Goal: Task Accomplishment & Management: Use online tool/utility

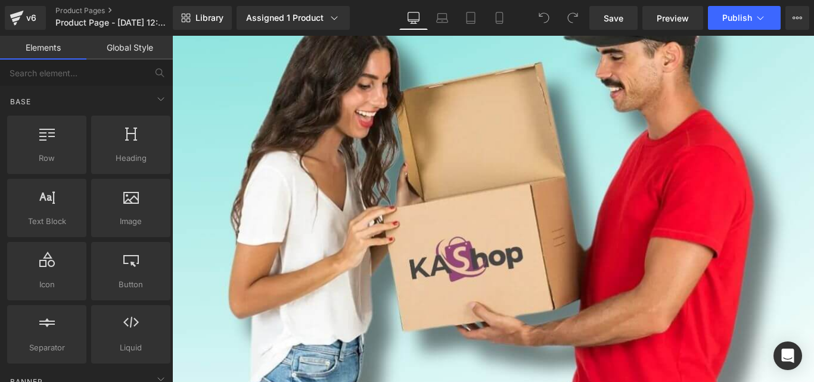
scroll to position [11290, 0]
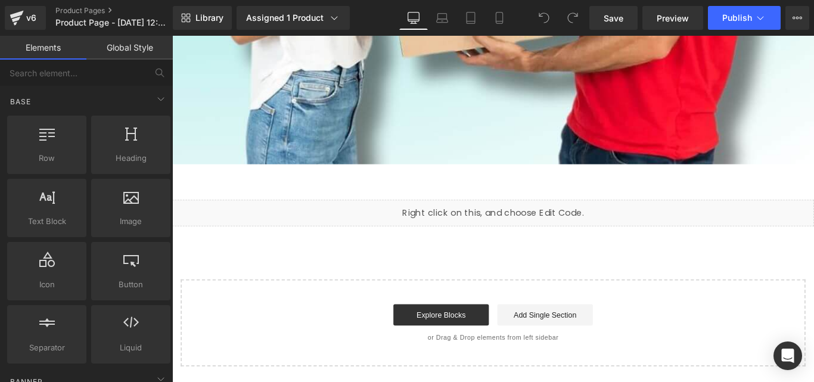
click at [544, 234] on div "Liquid" at bounding box center [532, 235] width 721 height 30
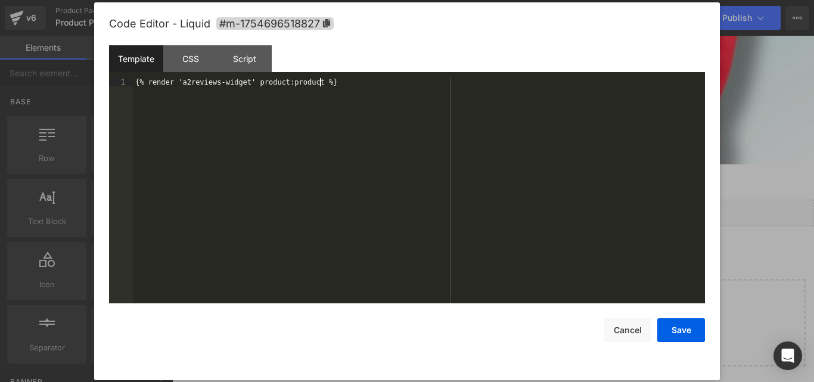
click at [351, 89] on div "{% render 'a2reviews-widget' product:product %}" at bounding box center [419, 199] width 572 height 242
click at [179, 80] on div "{% render 'a2reviews-widget' product:product %}" at bounding box center [419, 199] width 572 height 242
click at [245, 51] on div "Script" at bounding box center [244, 58] width 54 height 27
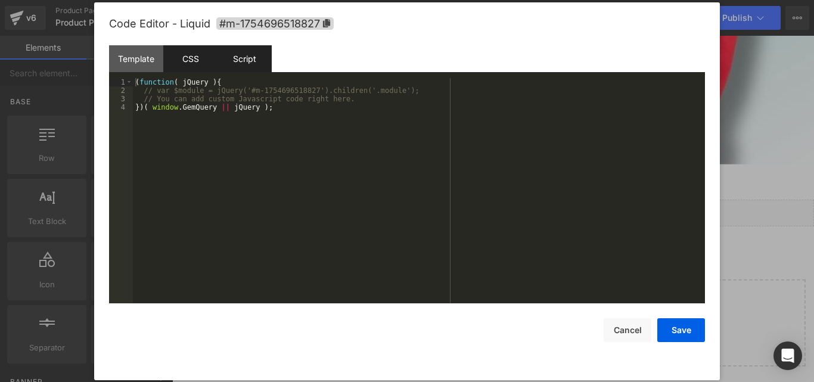
click at [195, 214] on div "CSS" at bounding box center [360, 214] width 721 height 0
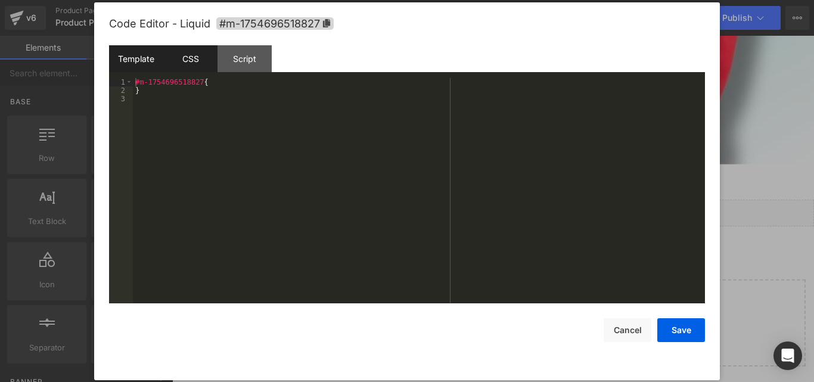
click at [238, 85] on div "{% render 'a2reviews-widget' product:product %}" at bounding box center [419, 199] width 572 height 242
click at [242, 86] on div "{% render 'a2reviews-widget' product:product %}" at bounding box center [419, 199] width 572 height 242
click at [353, 86] on div "{% render 'a2reviews-widget' product:product %}" at bounding box center [419, 199] width 572 height 242
drag, startPoint x: 179, startPoint y: 83, endPoint x: 240, endPoint y: 79, distance: 60.9
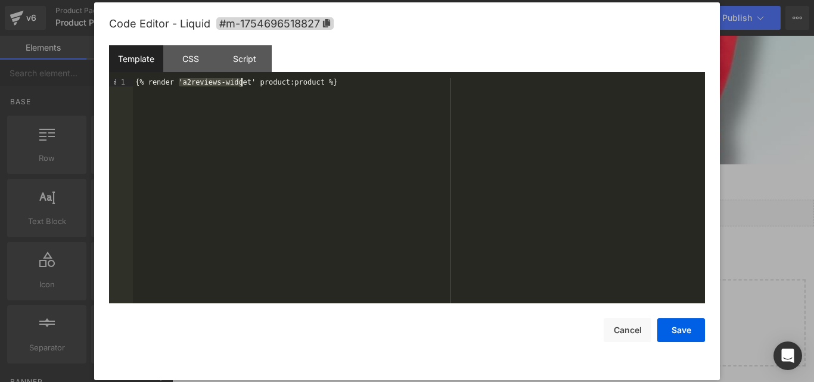
click at [240, 79] on div "{% render 'a2reviews-widget' product:product %}" at bounding box center [419, 199] width 572 height 242
click at [689, 331] on button "Save" at bounding box center [681, 330] width 48 height 24
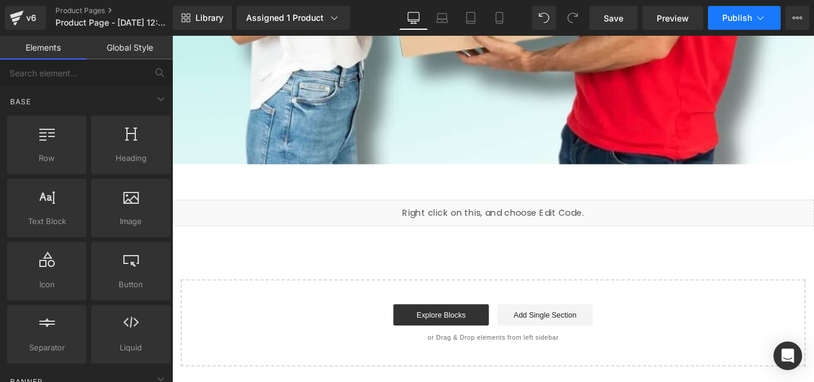
click at [719, 20] on button "Publish" at bounding box center [744, 18] width 73 height 24
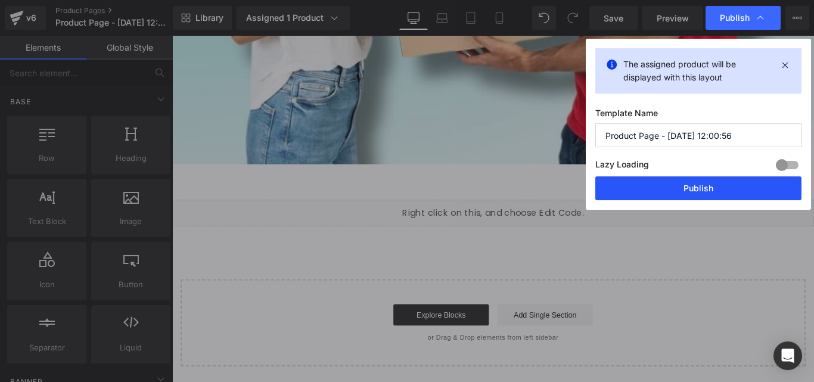
click at [0, 0] on button "Publish" at bounding box center [0, 0] width 0 height 0
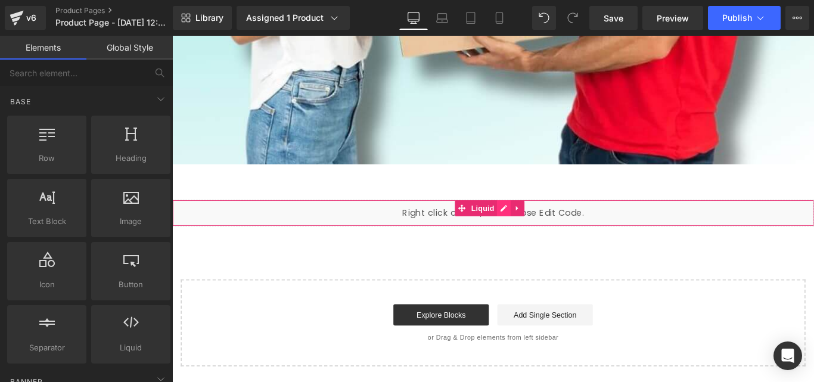
click at [548, 228] on div "Liquid" at bounding box center [532, 235] width 721 height 30
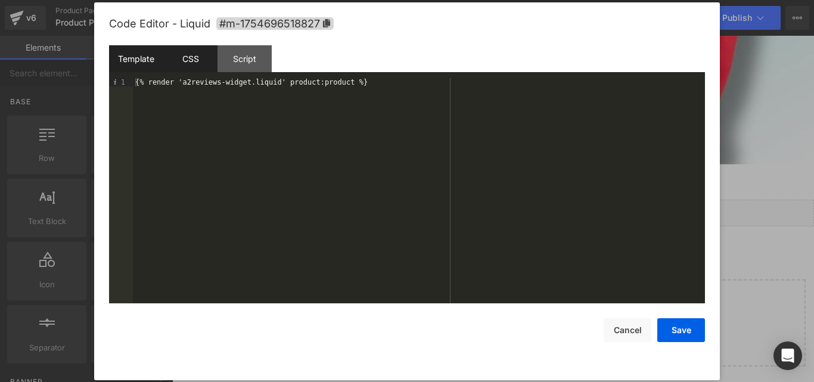
click at [0, 0] on div "CSS" at bounding box center [0, 0] width 0 height 0
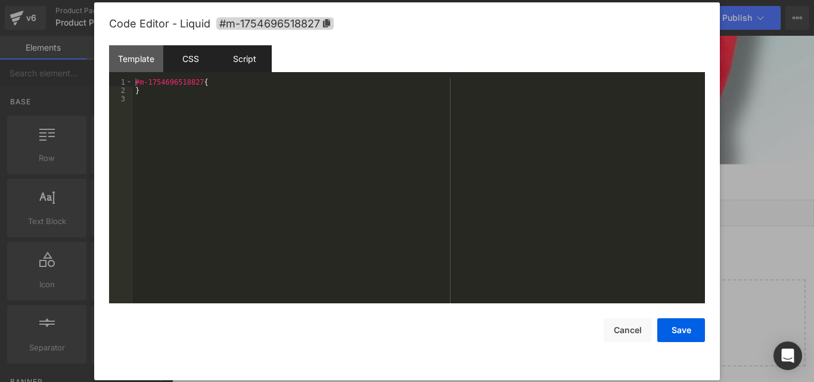
click at [0, 0] on div "Script" at bounding box center [0, 0] width 0 height 0
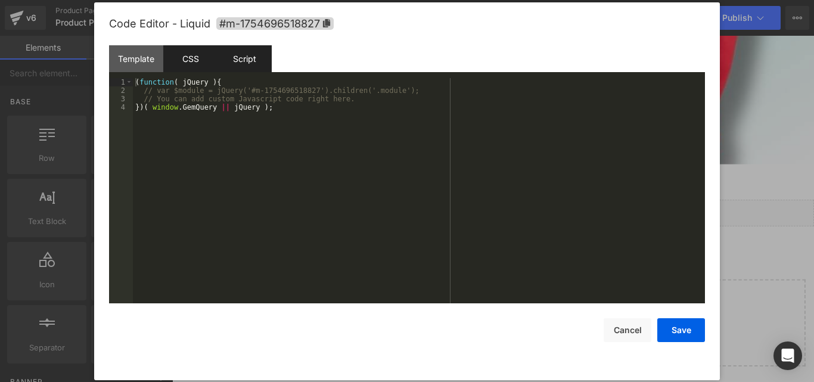
click at [0, 0] on div "CSS" at bounding box center [0, 0] width 0 height 0
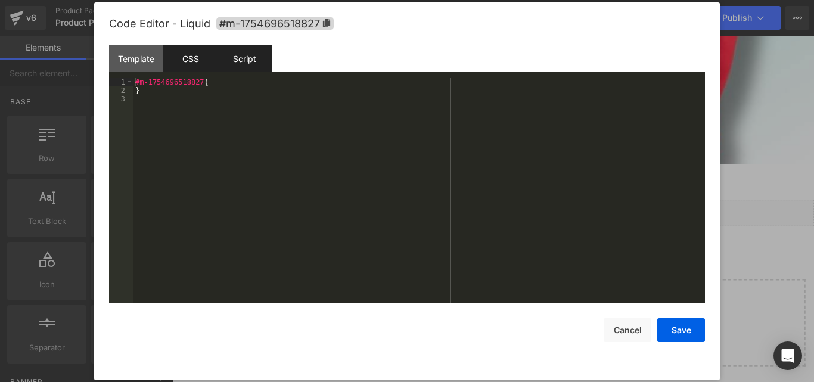
click at [0, 0] on div "Script" at bounding box center [0, 0] width 0 height 0
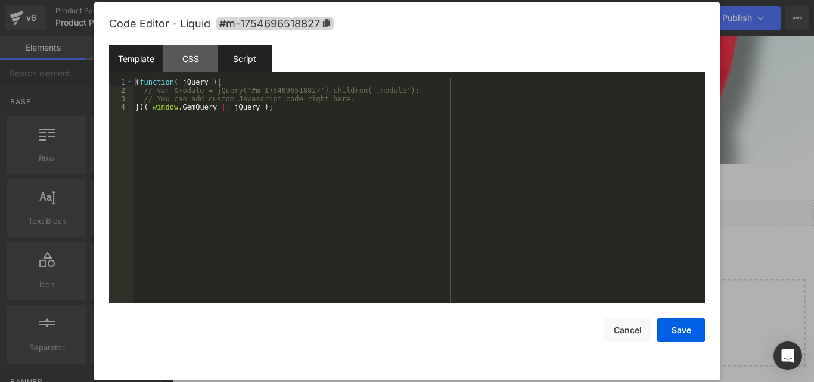
click at [0, 0] on div "Template" at bounding box center [0, 0] width 0 height 0
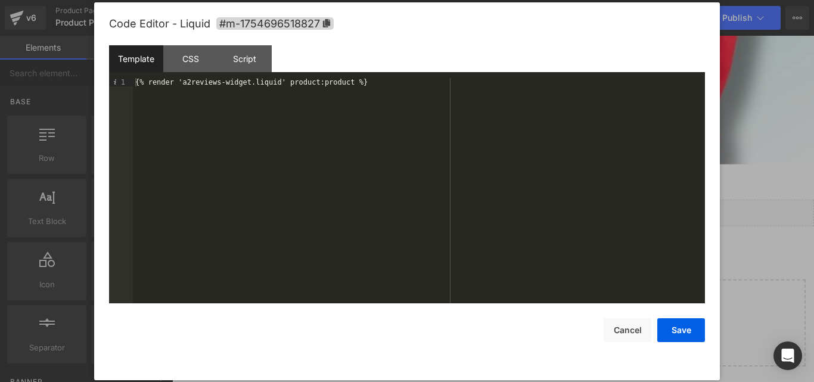
drag, startPoint x: 268, startPoint y: 82, endPoint x: 241, endPoint y: 80, distance: 26.8
click at [0, 0] on button "Save" at bounding box center [0, 0] width 0 height 0
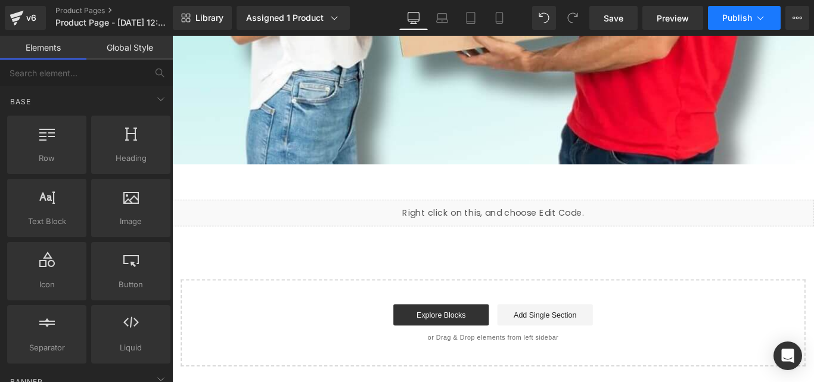
click at [744, 24] on button "Publish" at bounding box center [744, 18] width 73 height 24
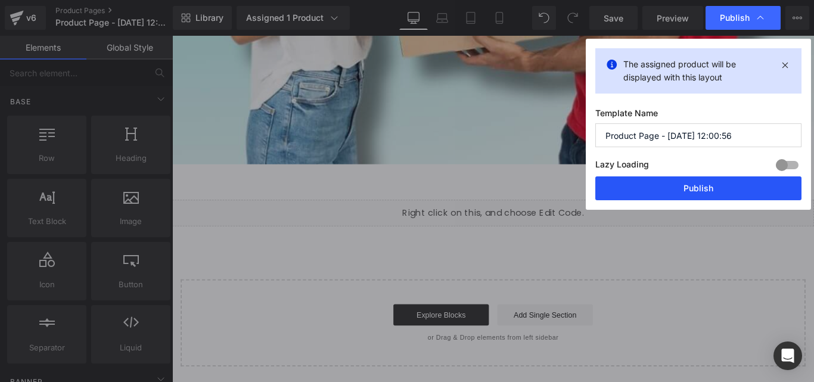
drag, startPoint x: 683, startPoint y: 180, endPoint x: 343, endPoint y: 188, distance: 339.6
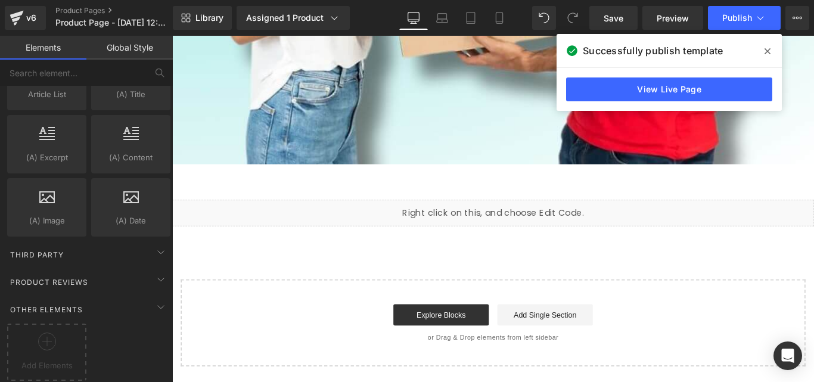
scroll to position [2331, 0]
click at [77, 242] on div "Third Party" at bounding box center [89, 254] width 168 height 24
click at [158, 245] on icon at bounding box center [161, 252] width 14 height 14
click at [154, 272] on icon at bounding box center [161, 279] width 14 height 14
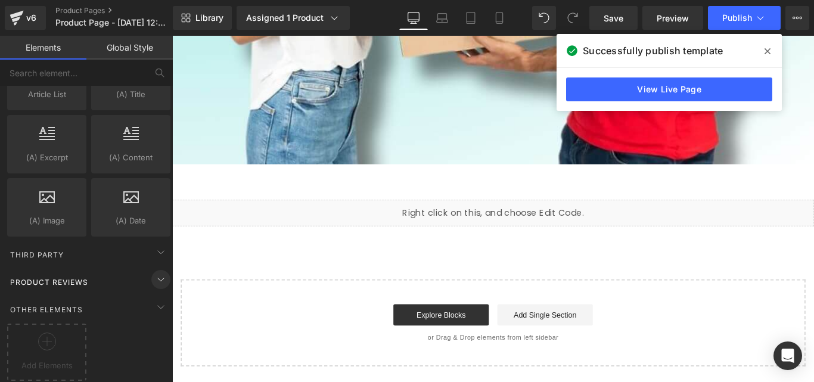
click at [157, 272] on icon at bounding box center [161, 279] width 14 height 14
click at [117, 272] on div "Product Reviews" at bounding box center [89, 282] width 168 height 24
click at [101, 272] on div "Product Reviews" at bounding box center [89, 282] width 168 height 24
click at [156, 272] on icon at bounding box center [161, 279] width 14 height 14
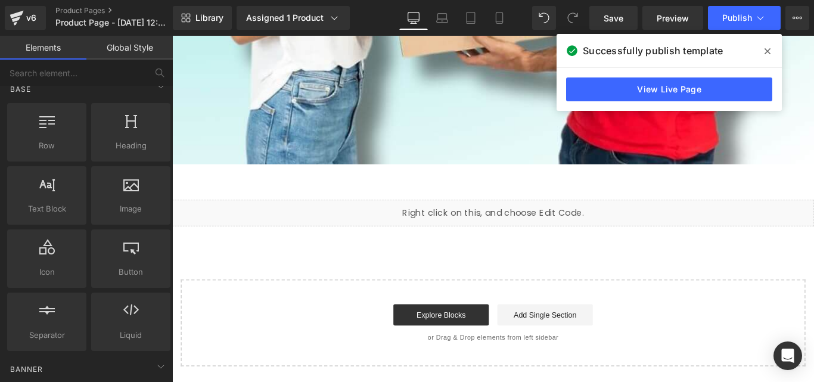
scroll to position [0, 0]
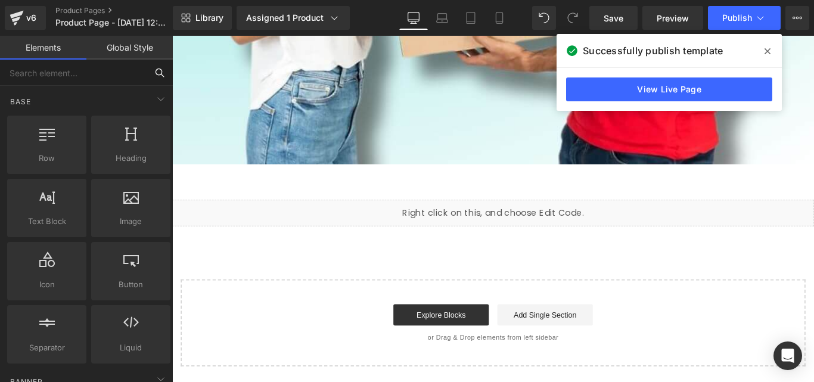
click at [144, 70] on input "text" at bounding box center [73, 73] width 147 height 26
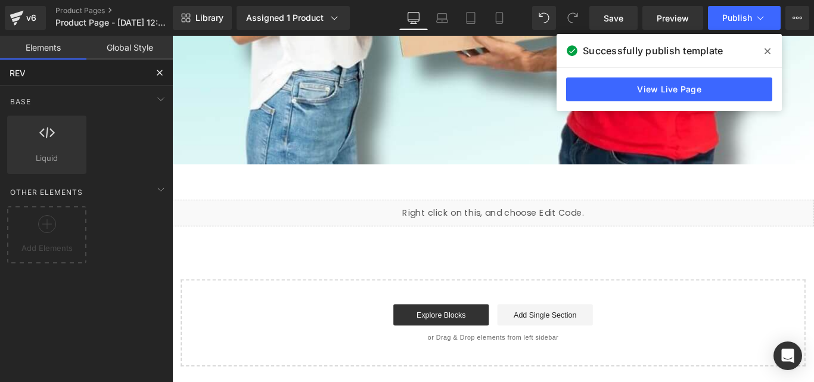
type input "REVI"
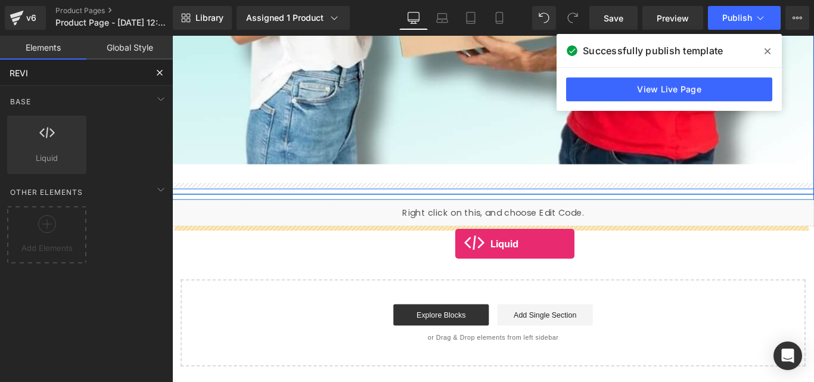
drag, startPoint x: 301, startPoint y: 180, endPoint x: 490, endPoint y: 269, distance: 208.9
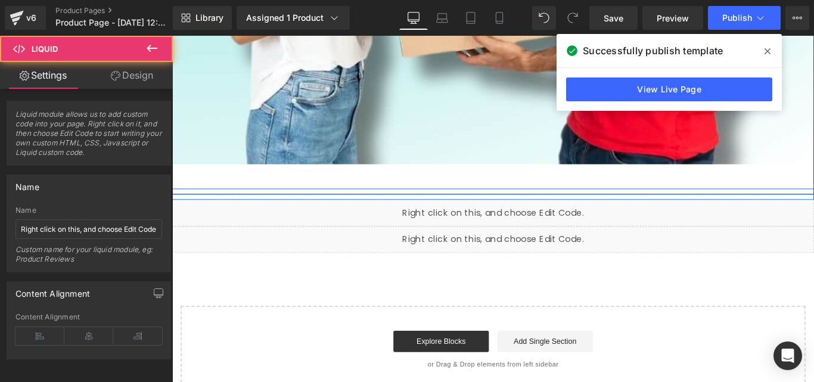
click at [479, 259] on div "Liquid" at bounding box center [532, 265] width 721 height 30
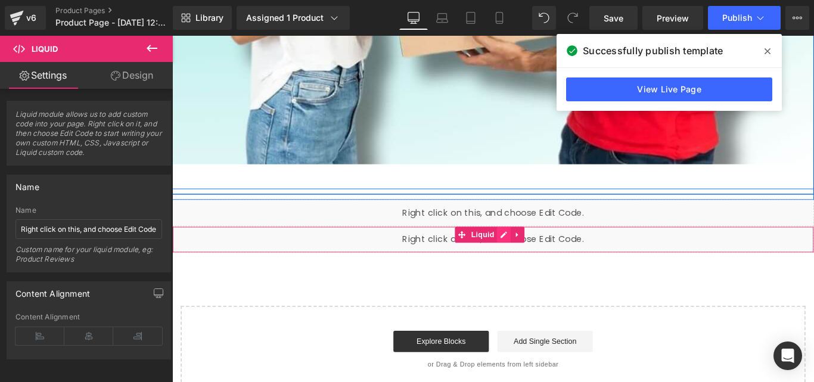
click at [543, 262] on div "Liquid" at bounding box center [532, 265] width 721 height 30
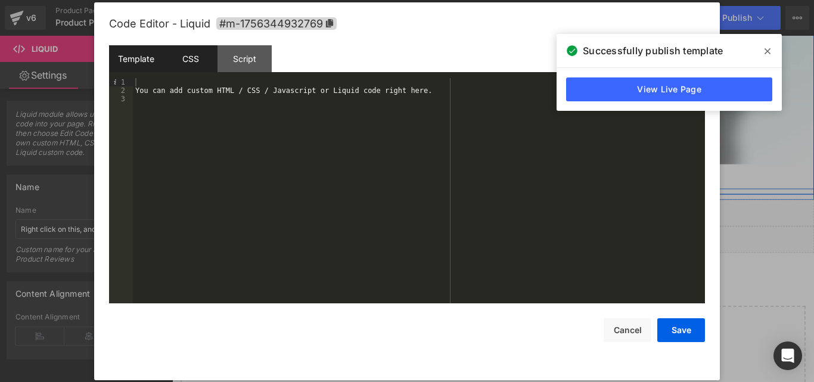
click at [0, 0] on div "CSS" at bounding box center [0, 0] width 0 height 0
click at [0, 0] on div "Template" at bounding box center [0, 0] width 0 height 0
click at [229, 55] on div "Script" at bounding box center [244, 58] width 54 height 27
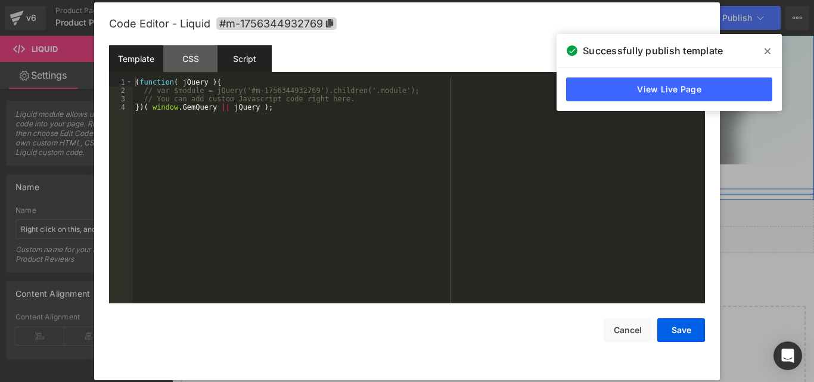
click at [0, 0] on div "Template" at bounding box center [0, 0] width 0 height 0
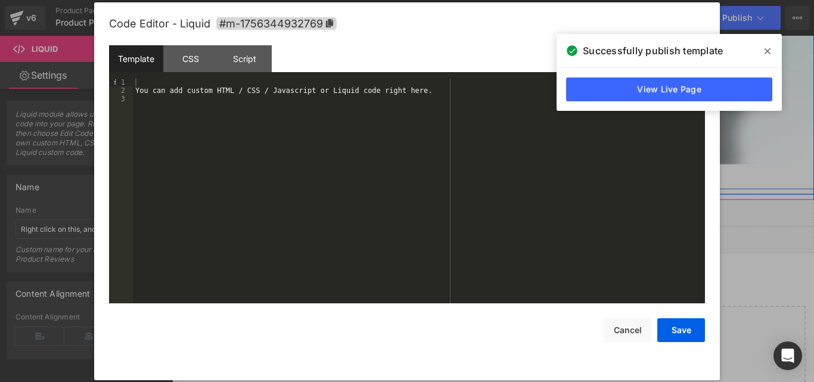
click at [0, 0] on span at bounding box center [0, 0] width 0 height 0
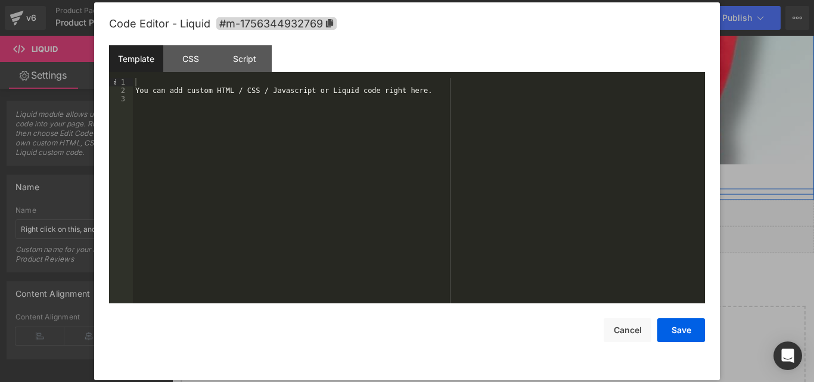
click at [0, 0] on div "Save Cancel" at bounding box center [0, 0] width 0 height 0
click at [0, 0] on button "Cancel" at bounding box center [0, 0] width 0 height 0
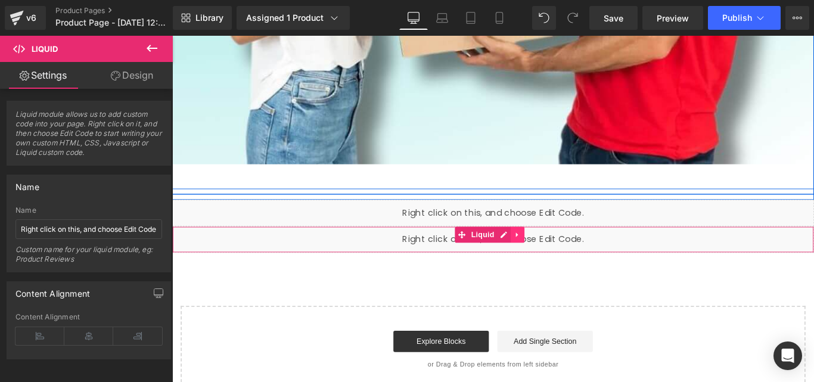
click at [558, 261] on icon at bounding box center [560, 258] width 8 height 9
click at [570, 260] on icon at bounding box center [567, 258] width 8 height 9
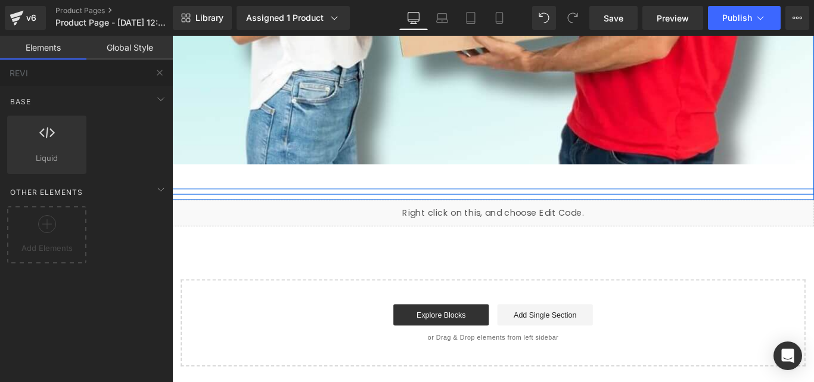
scroll to position [11285, 0]
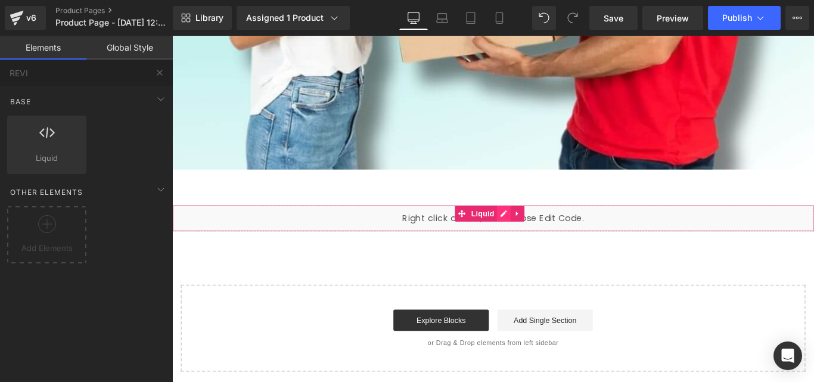
click at [544, 238] on div "Liquid" at bounding box center [532, 241] width 721 height 30
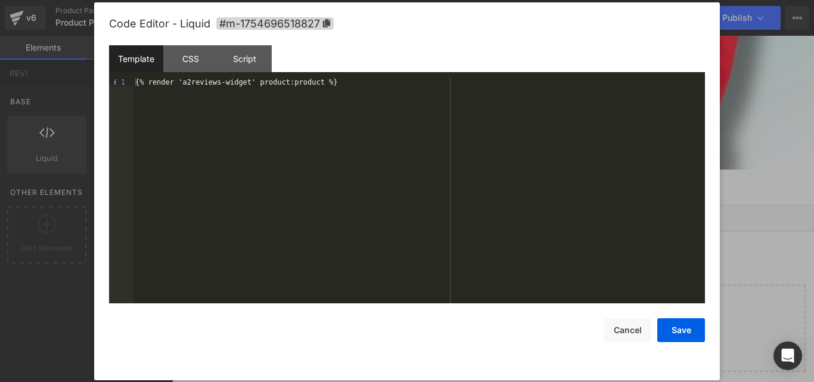
click at [0, 0] on div "{% render 'a2reviews-widget' product:product %}" at bounding box center [0, 0] width 0 height 0
click at [0, 0] on button "Save" at bounding box center [0, 0] width 0 height 0
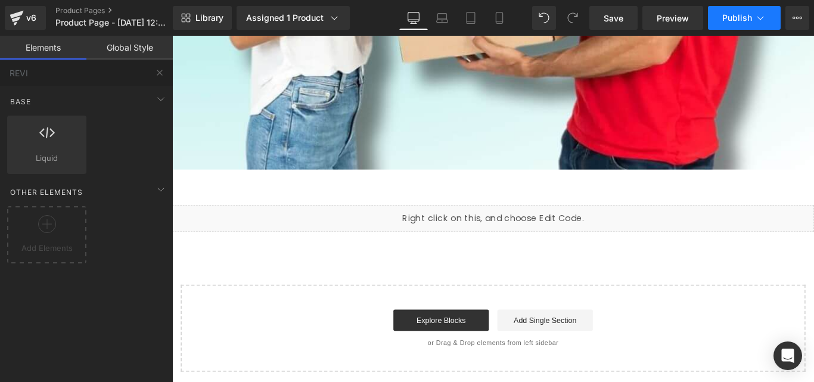
click at [730, 14] on span "Publish" at bounding box center [737, 18] width 30 height 10
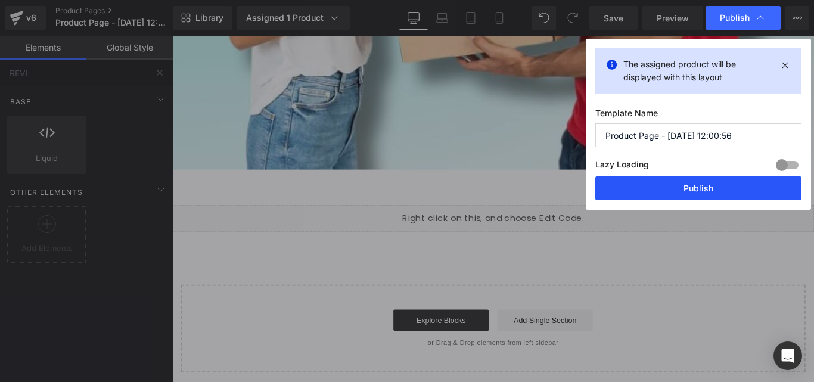
click at [0, 0] on button "Publish" at bounding box center [0, 0] width 0 height 0
